Goal: Task Accomplishment & Management: Use online tool/utility

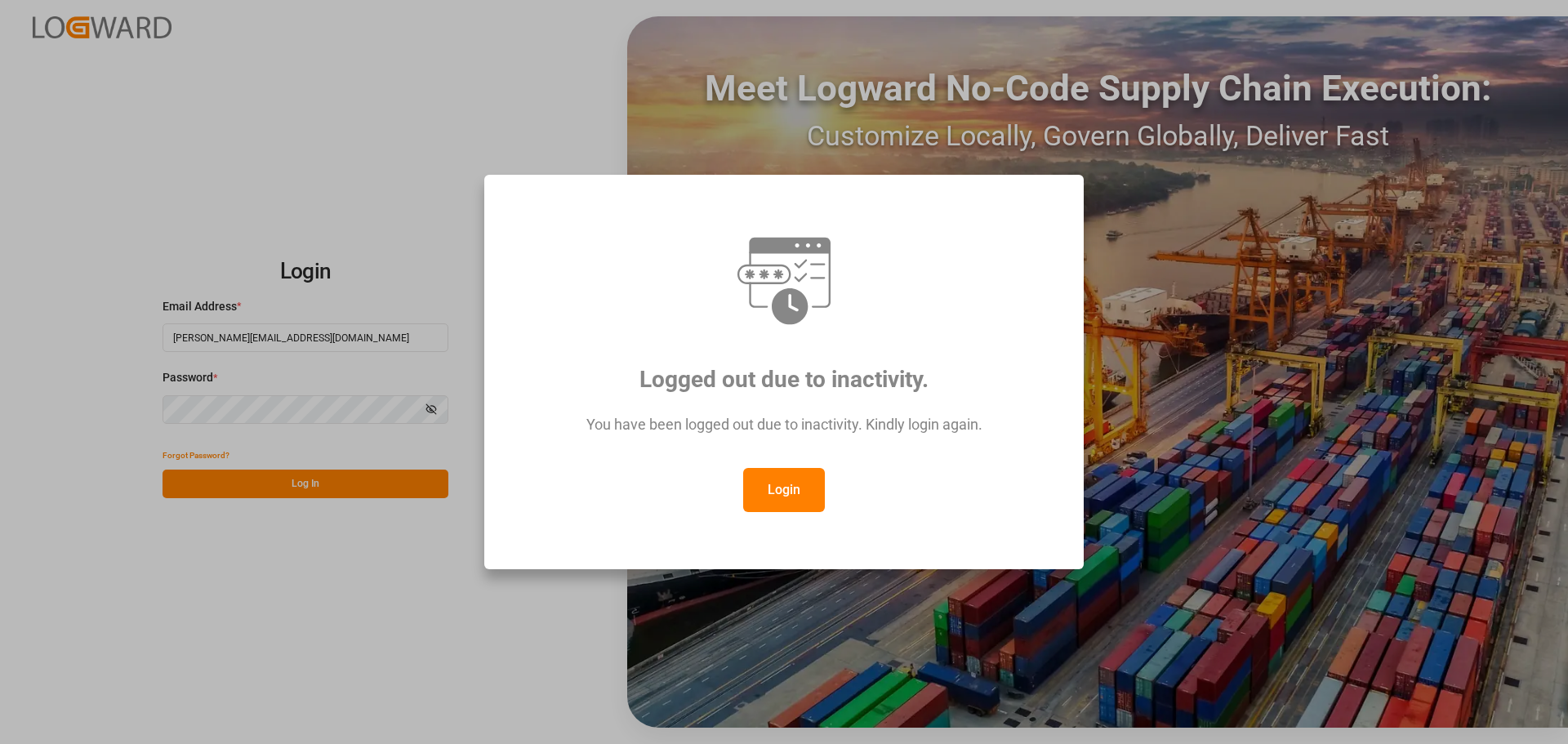
click at [780, 483] on button "Login" at bounding box center [784, 490] width 81 height 44
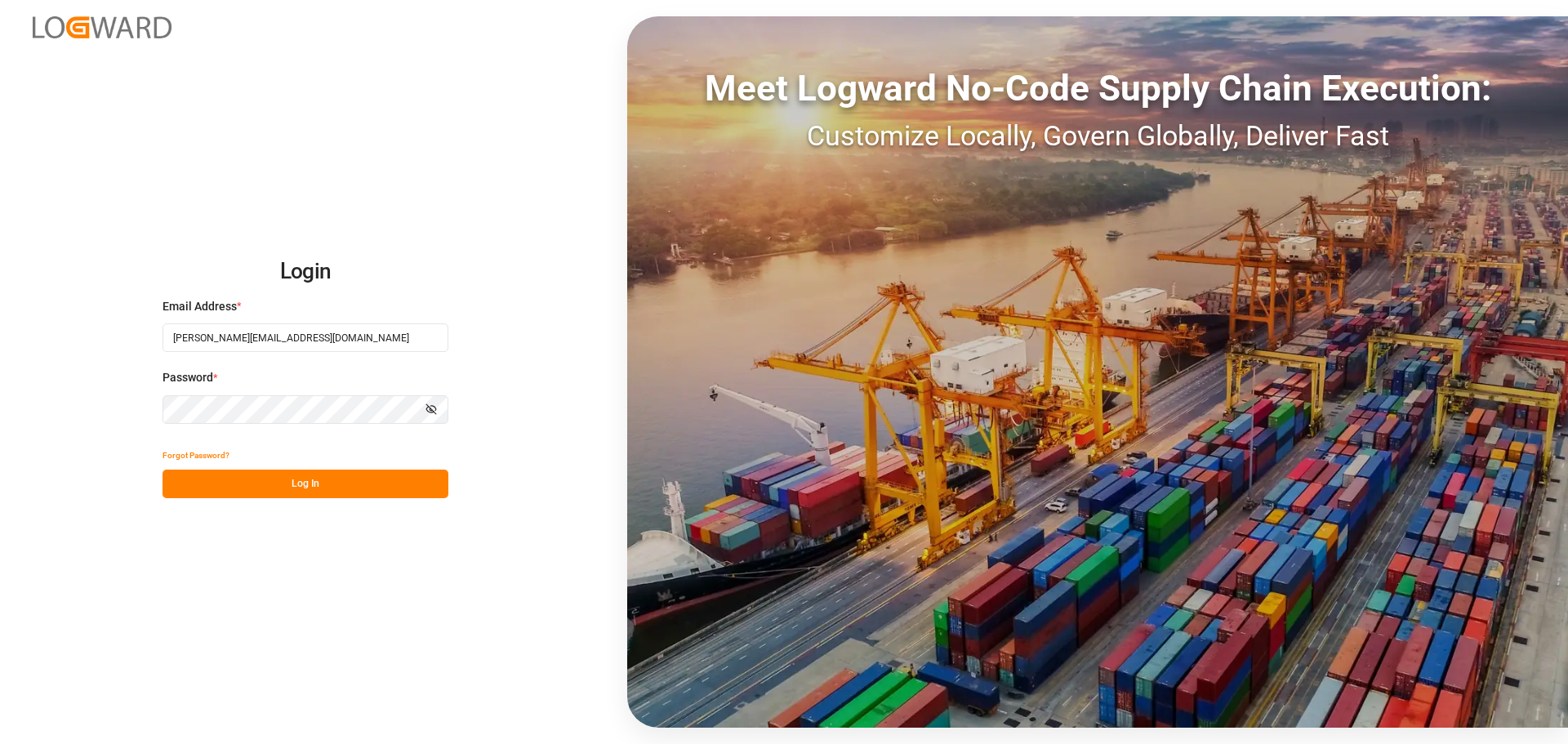
click at [409, 486] on button "Log In" at bounding box center [305, 484] width 286 height 28
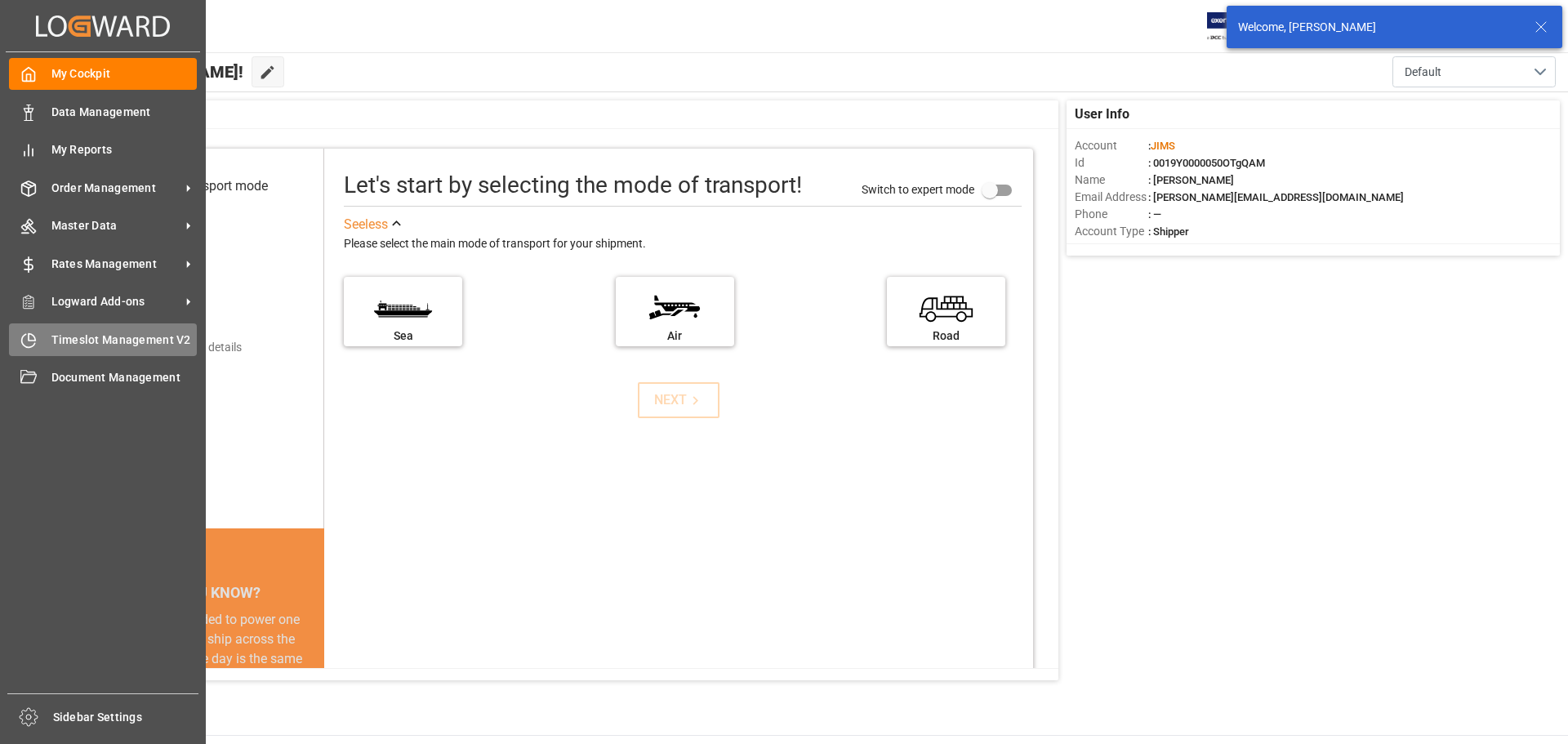
click at [76, 345] on span "Timeslot Management V2" at bounding box center [124, 340] width 146 height 17
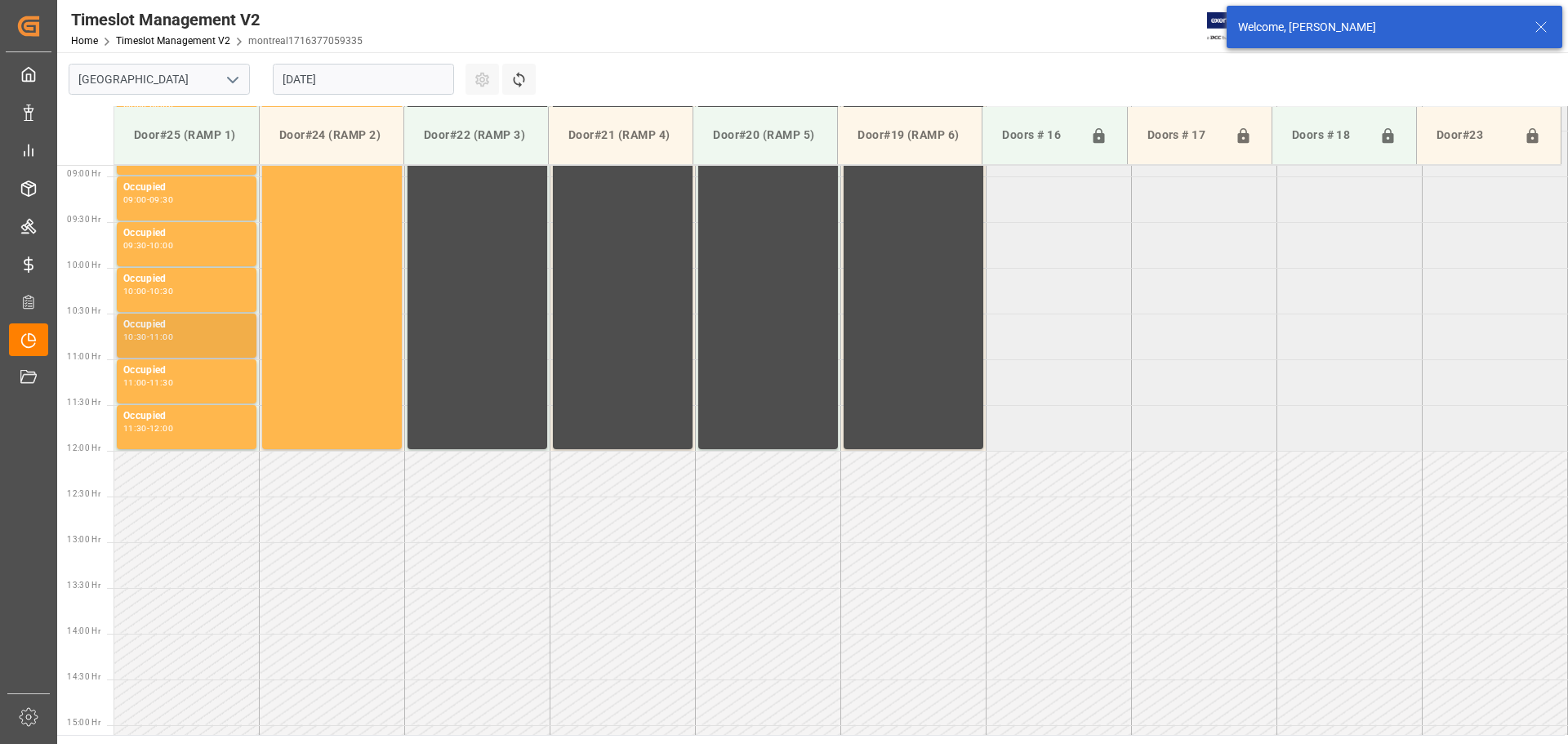
scroll to position [814, 0]
